Goal: Transaction & Acquisition: Purchase product/service

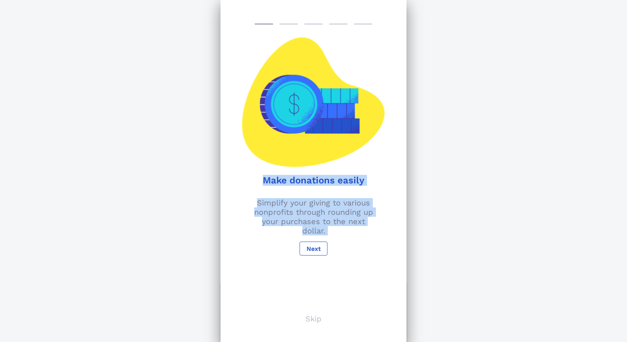
drag, startPoint x: 264, startPoint y: 178, endPoint x: 357, endPoint y: 240, distance: 112.0
click at [357, 240] on div "Make donations easily Simplify your giving to various nonprofits through roundi…" at bounding box center [313, 171] width 186 height 342
copy div "Make donations easily Simplify your giving to various nonprofits through roundi…"
click at [316, 252] on button "Next" at bounding box center [314, 248] width 28 height 14
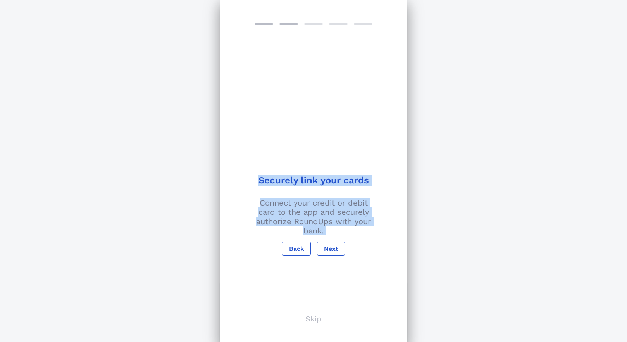
copy div "Make donations easily Simplify your giving to various nonprofits through roundi…"
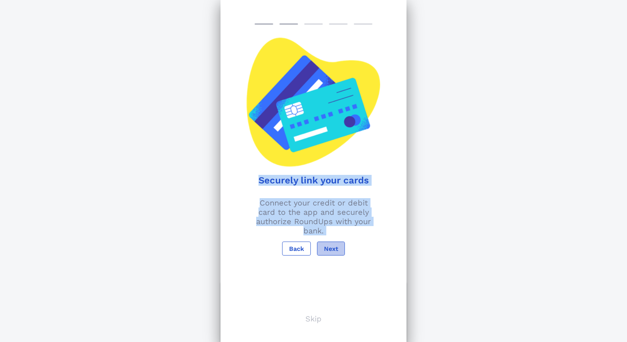
click at [333, 248] on span "Next" at bounding box center [331, 248] width 15 height 7
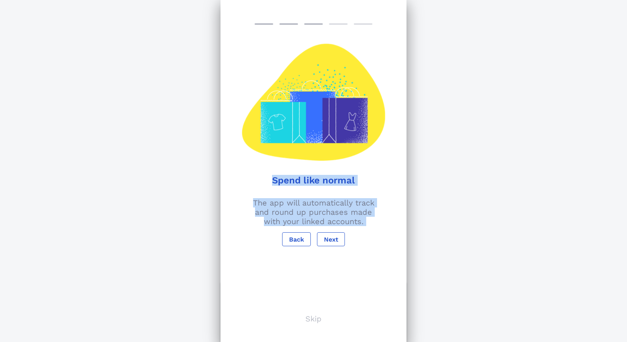
copy div "Make donations easily Simplify your giving to various nonprofits through roundi…"
click at [331, 239] on span "Next" at bounding box center [331, 239] width 15 height 7
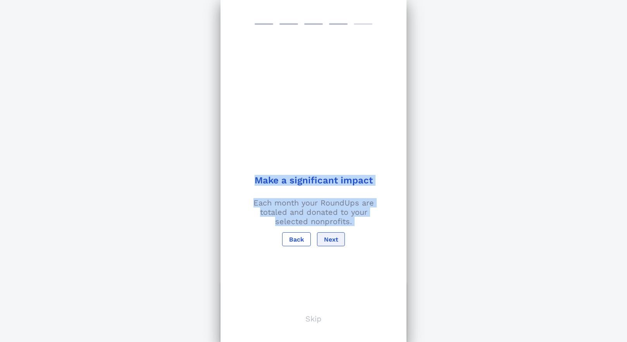
copy div "Make donations easily Simplify your giving to various nonprofits through roundi…"
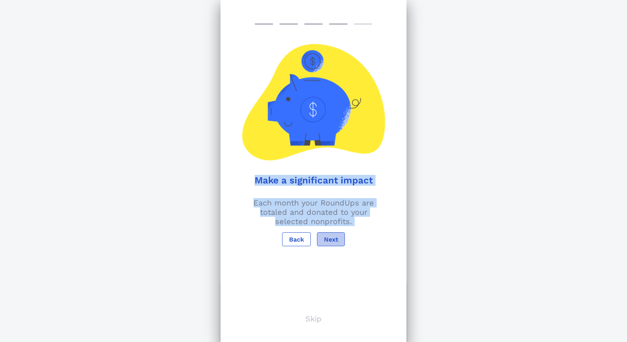
click at [334, 241] on span "Next" at bounding box center [331, 239] width 15 height 7
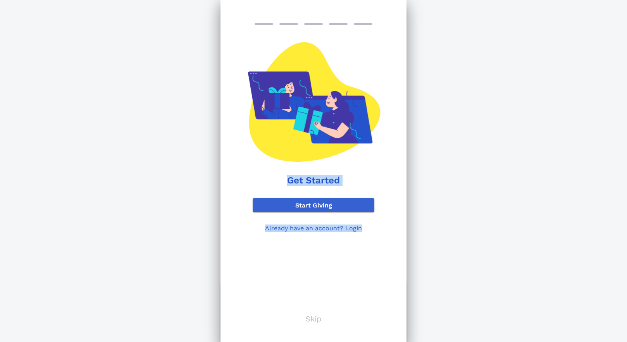
click at [320, 203] on span "Start Giving" at bounding box center [313, 205] width 109 height 7
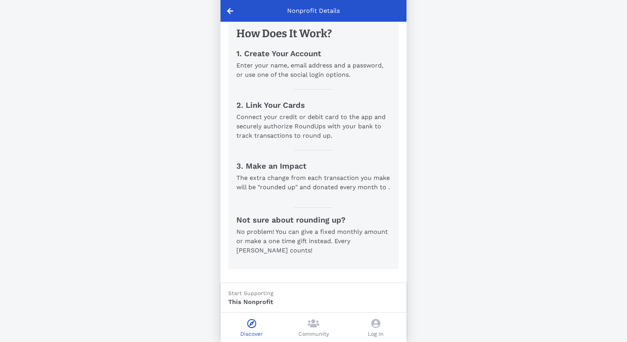
scroll to position [295, 0]
click at [309, 326] on icon at bounding box center [314, 323] width 12 height 9
